Goal: Information Seeking & Learning: Learn about a topic

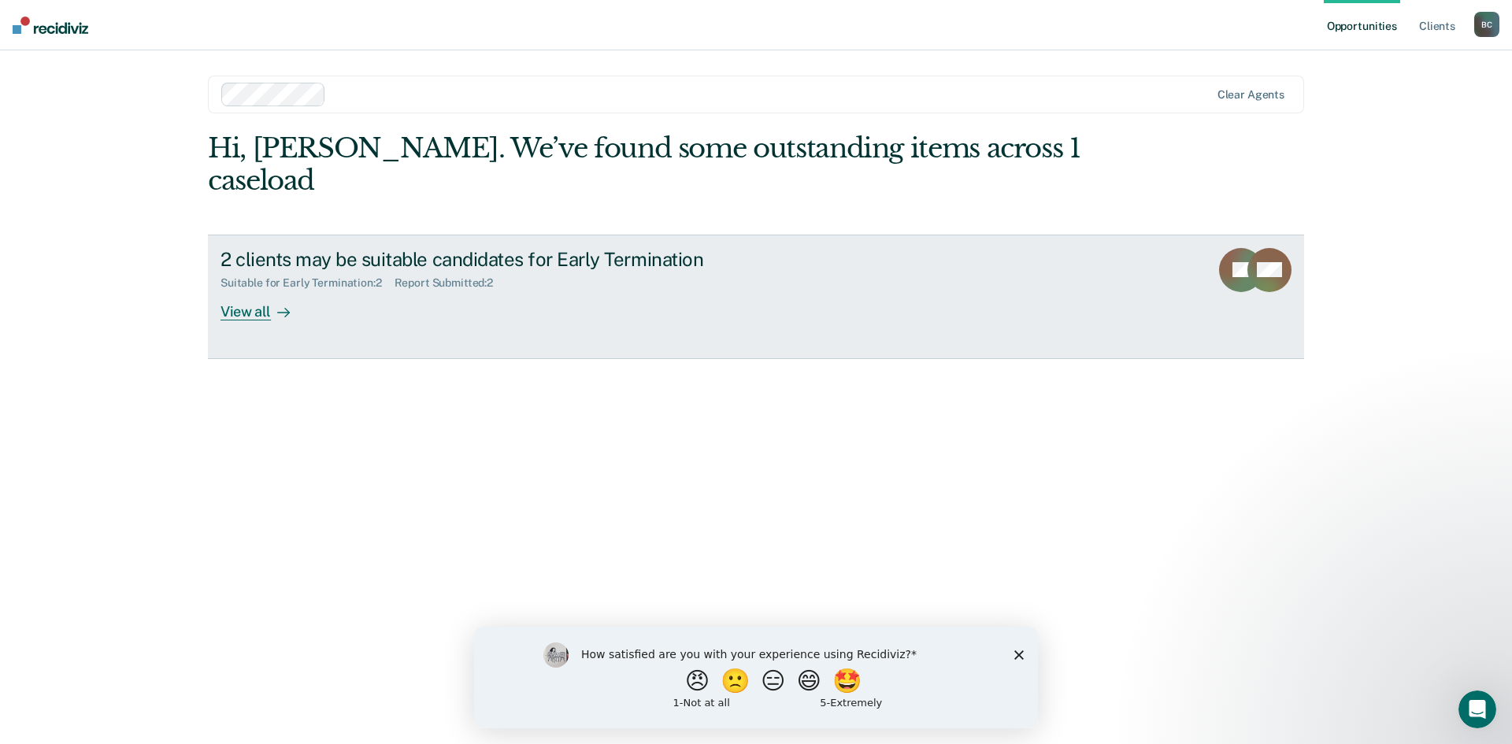
click at [242, 290] on div "View all" at bounding box center [265, 305] width 88 height 31
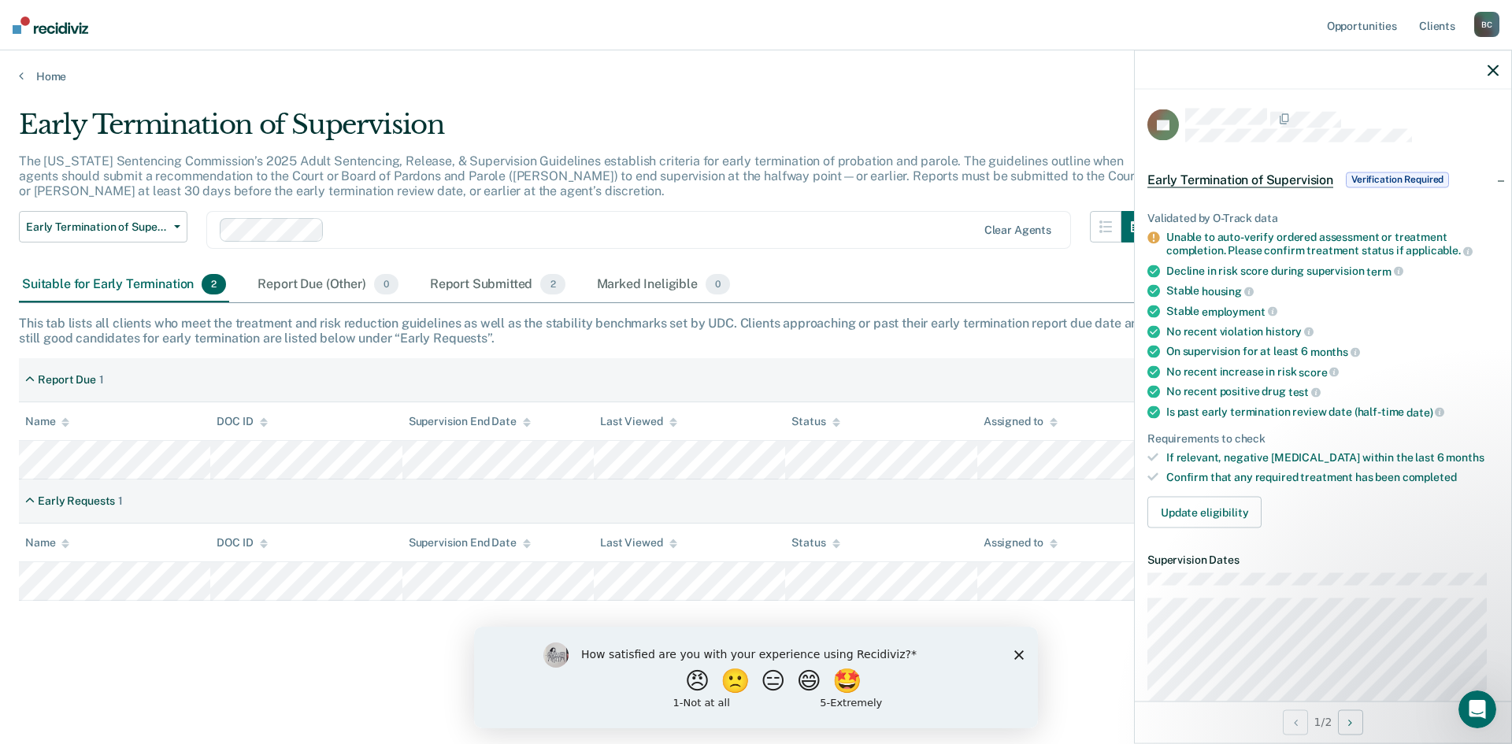
click at [1496, 67] on icon "button" at bounding box center [1493, 70] width 11 height 11
click at [1114, 696] on main "Early Termination of Supervision The [US_STATE] Sentencing Commission’s 2025 Ad…" at bounding box center [756, 411] width 1512 height 656
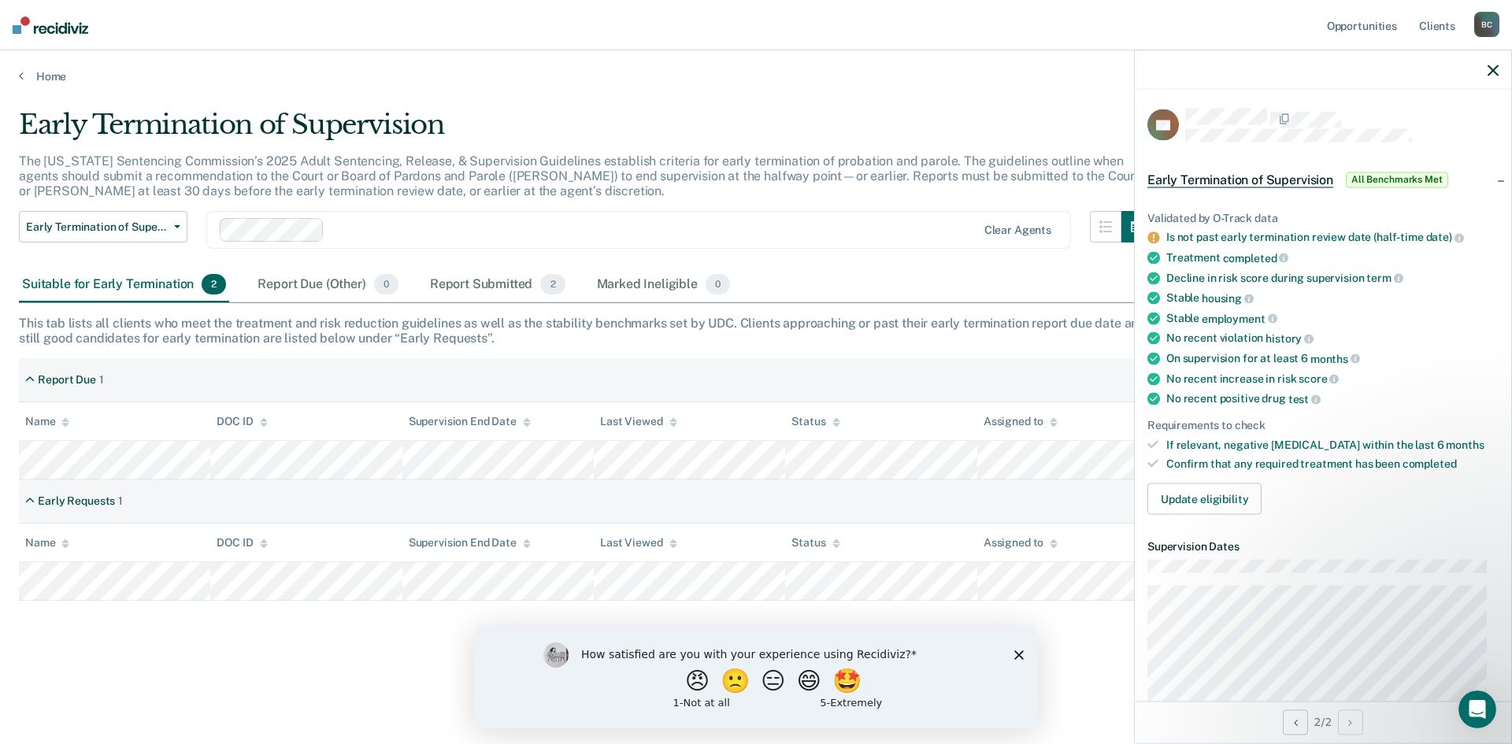
click at [439, 661] on div "Early Termination of Supervision The [US_STATE] Sentencing Commission’s 2025 Ad…" at bounding box center [756, 393] width 1474 height 568
click at [1496, 68] on icon "button" at bounding box center [1493, 70] width 11 height 11
